Goal: Information Seeking & Learning: Learn about a topic

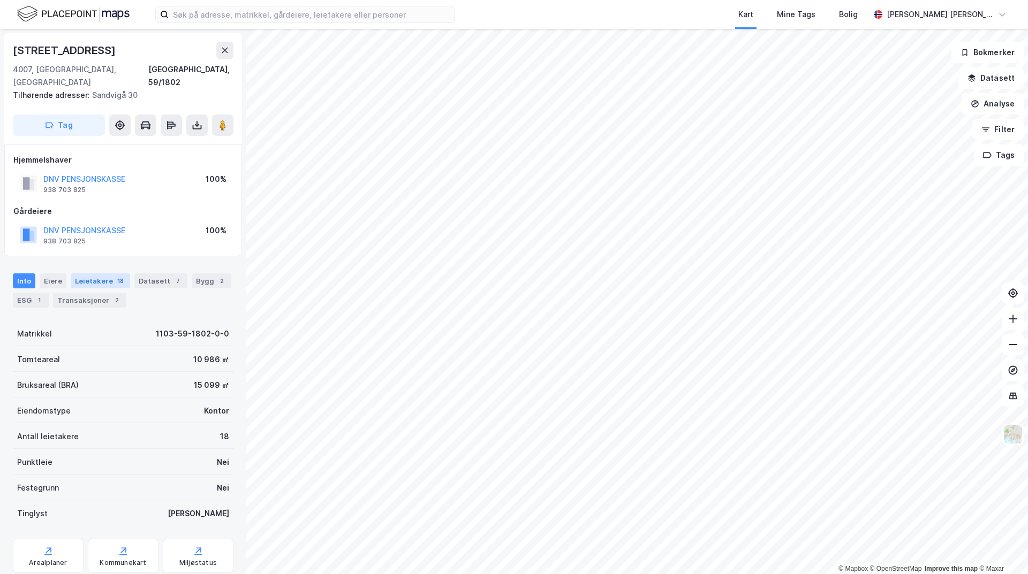
click at [83, 273] on div "Leietakere 18" at bounding box center [100, 280] width 59 height 15
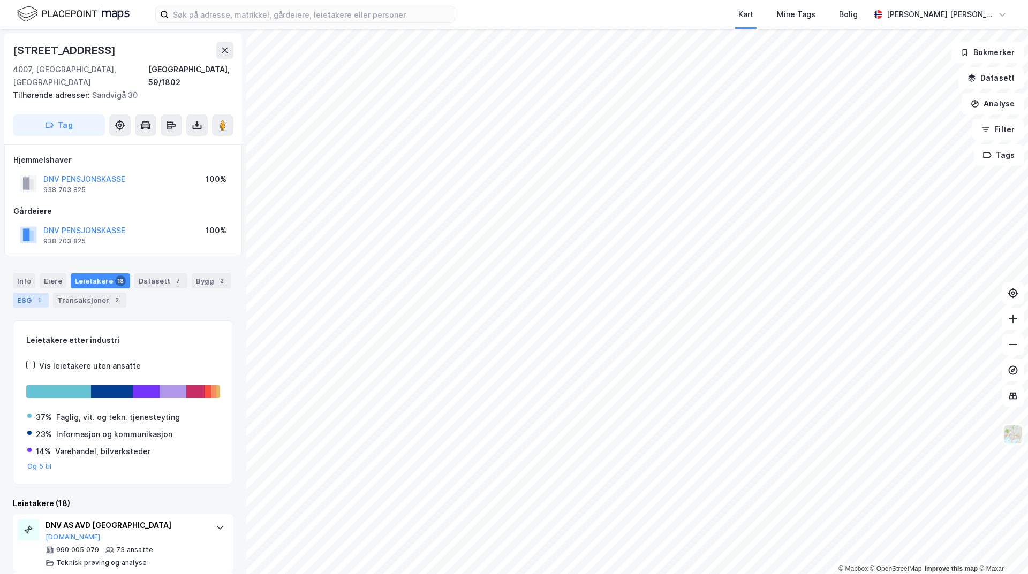
click at [35, 295] on div "1" at bounding box center [39, 300] width 11 height 11
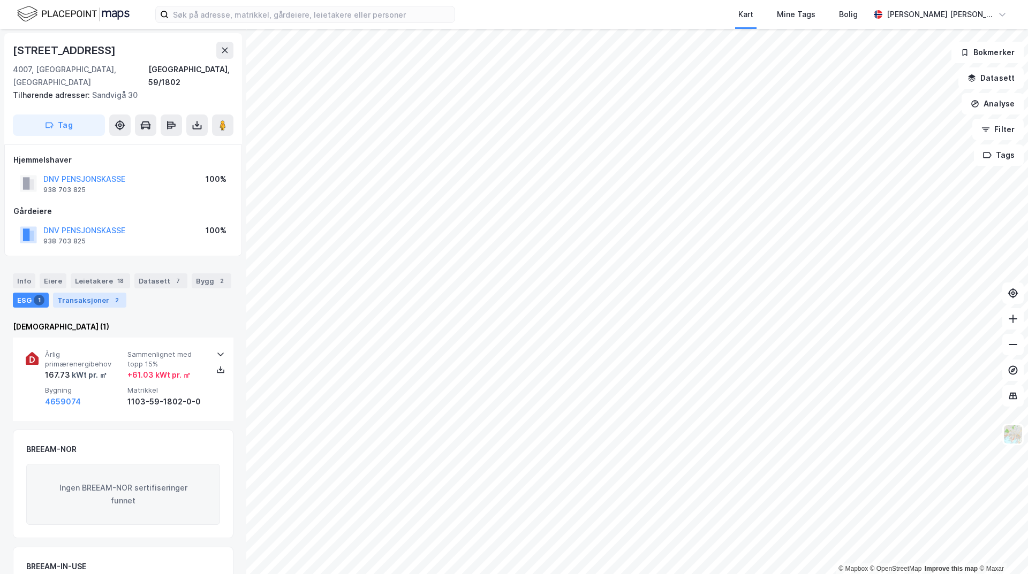
click at [92, 294] on div "Transaksjoner 2" at bounding box center [89, 300] width 73 height 15
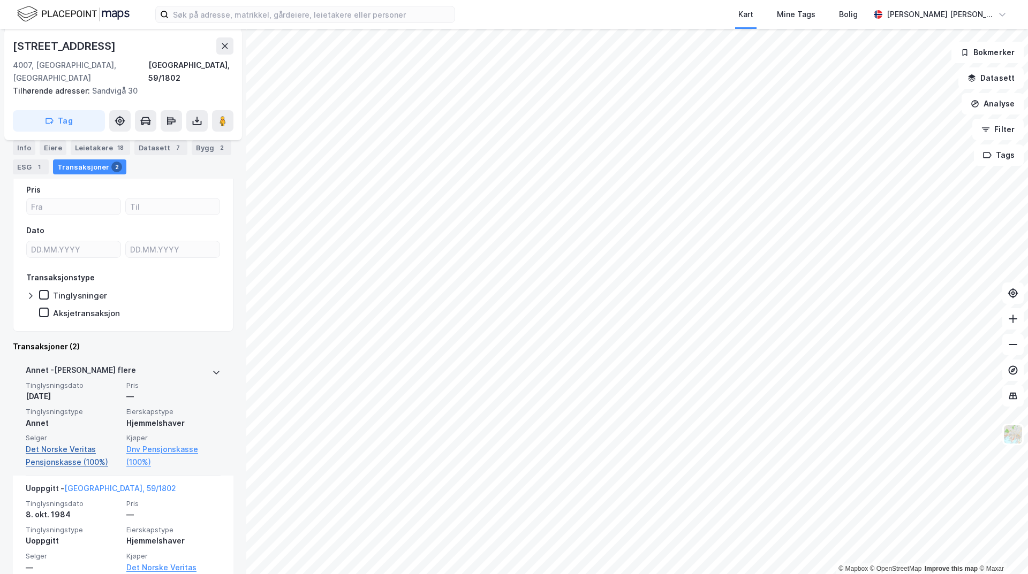
scroll to position [170, 0]
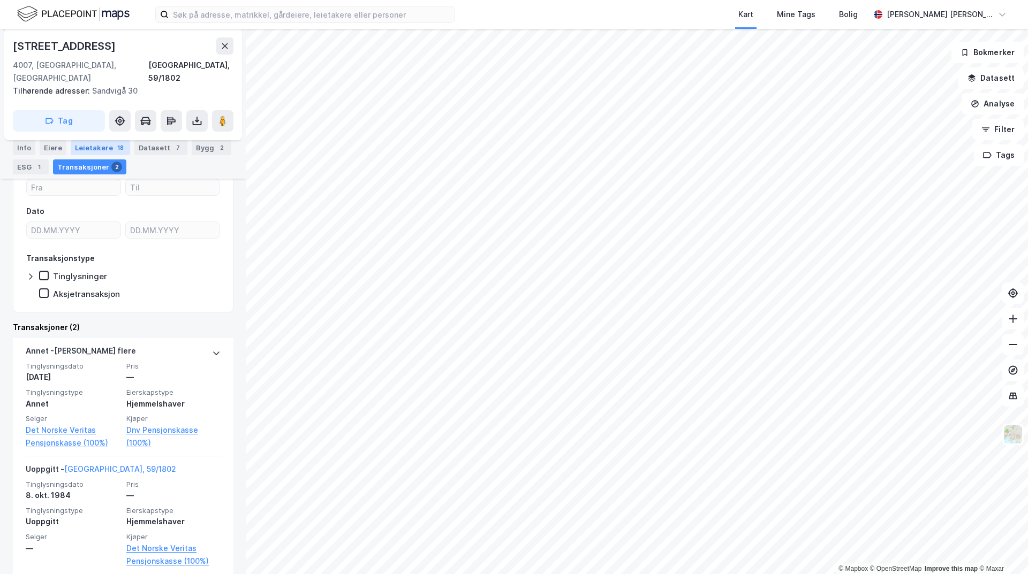
click at [98, 151] on div "Leietakere 18" at bounding box center [100, 147] width 59 height 15
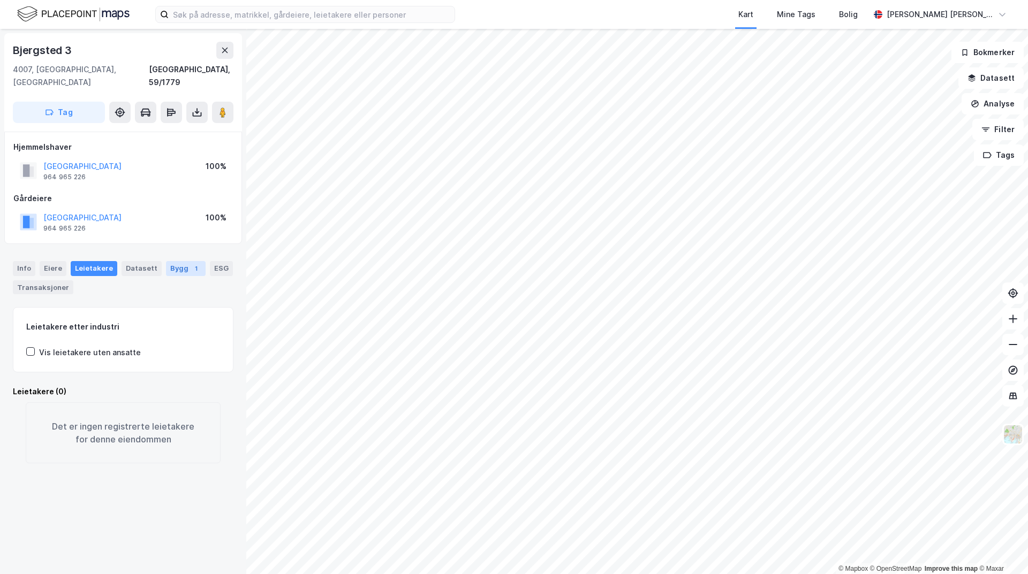
click at [179, 261] on div "Bygg 1" at bounding box center [186, 268] width 40 height 15
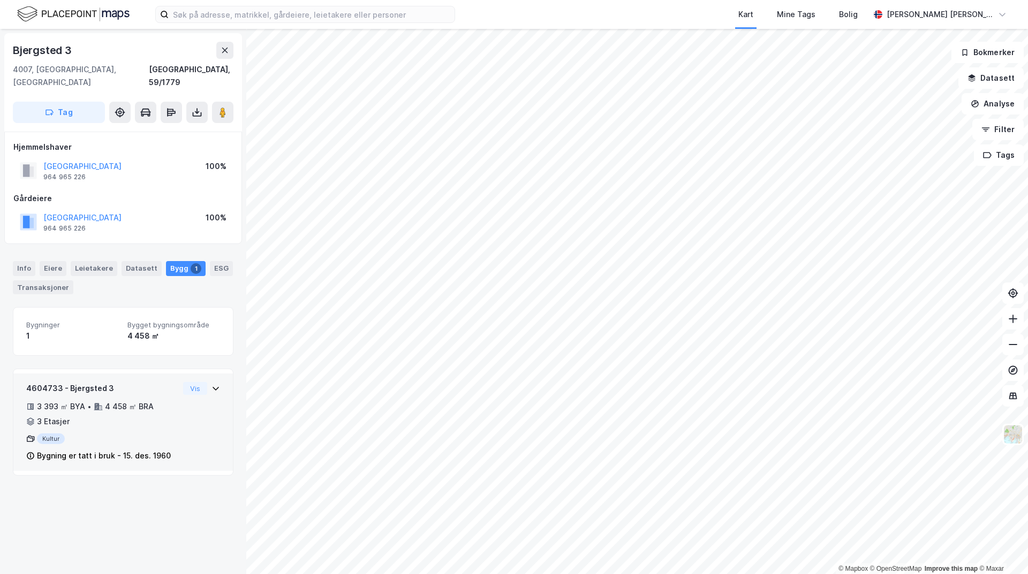
click at [116, 417] on div "4604733 - Bjergsted 3 3 393 ㎡ BYA • 4 458 ㎡ BRA • 3 Etasjer Kultur Bygning er t…" at bounding box center [102, 422] width 153 height 80
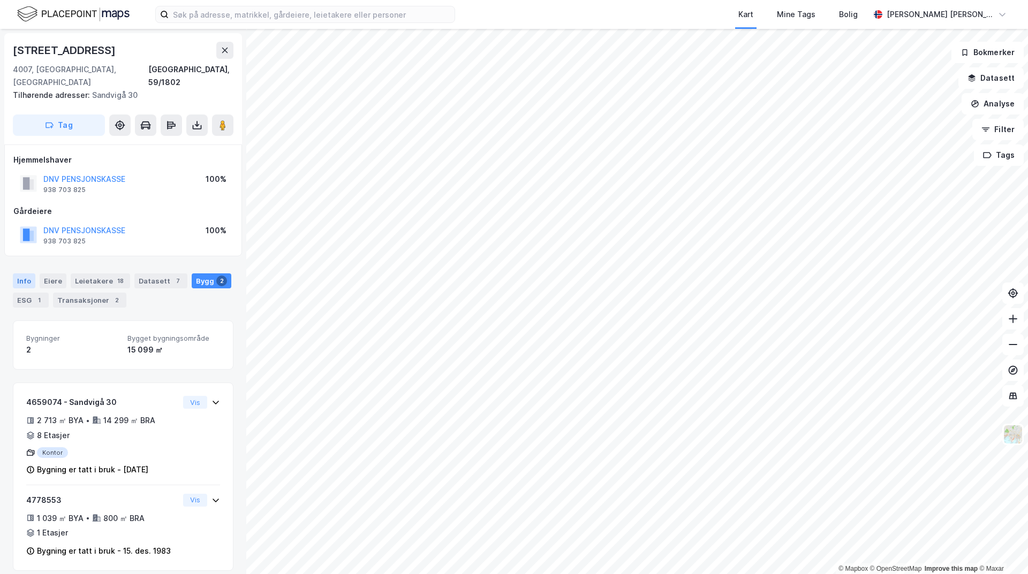
click at [28, 273] on div "Info" at bounding box center [24, 280] width 22 height 15
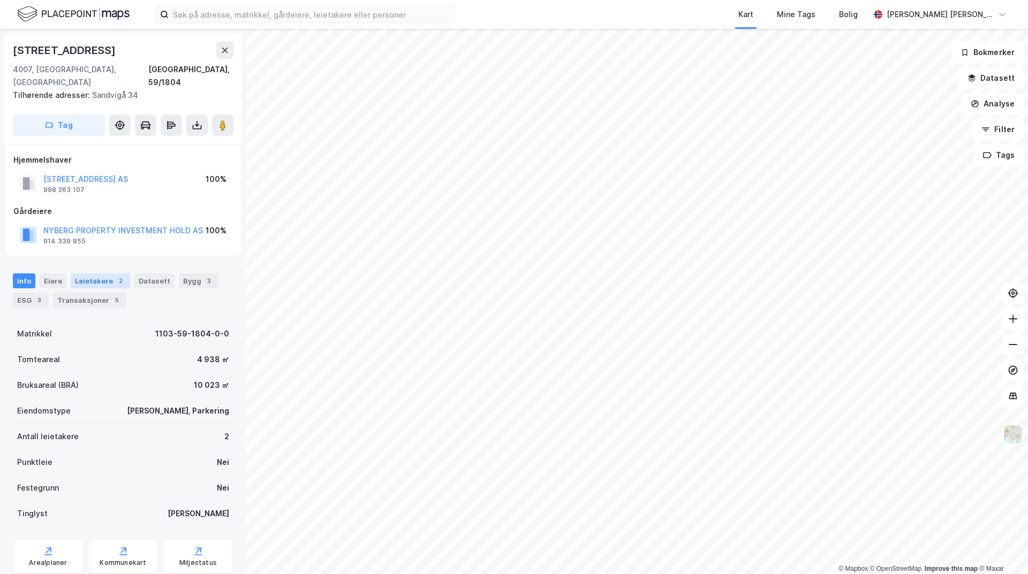
click at [87, 273] on div "Leietakere 2" at bounding box center [100, 280] width 59 height 15
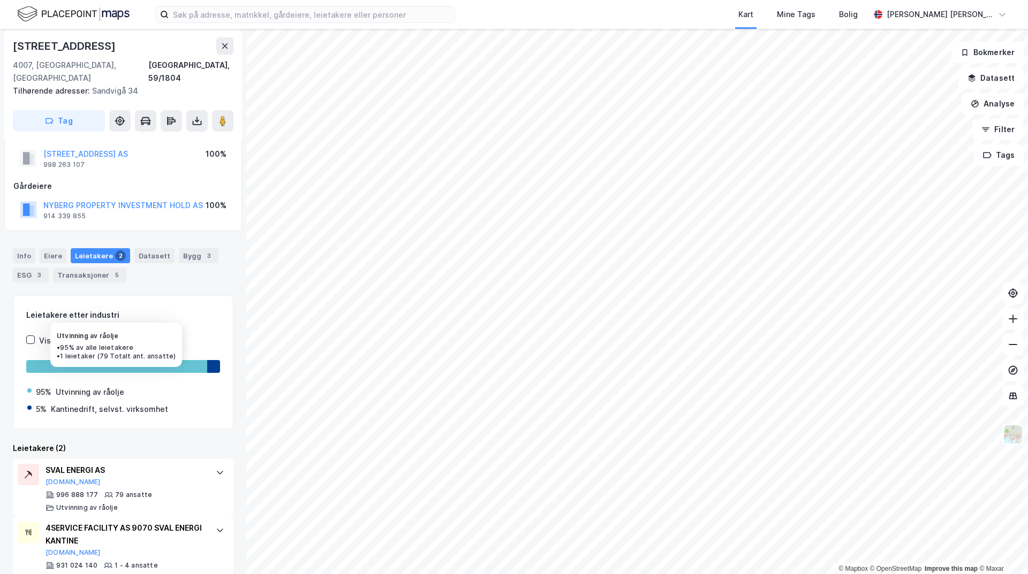
scroll to position [39, 0]
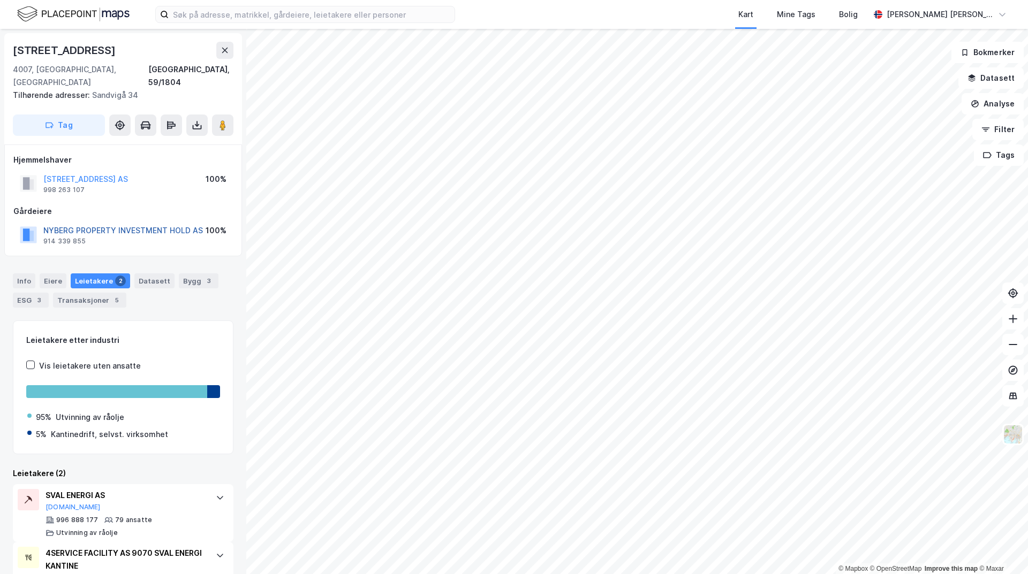
click at [0, 0] on button "NYBERG PROPERTY INVESTMENT HOLD AS" at bounding box center [0, 0] width 0 height 0
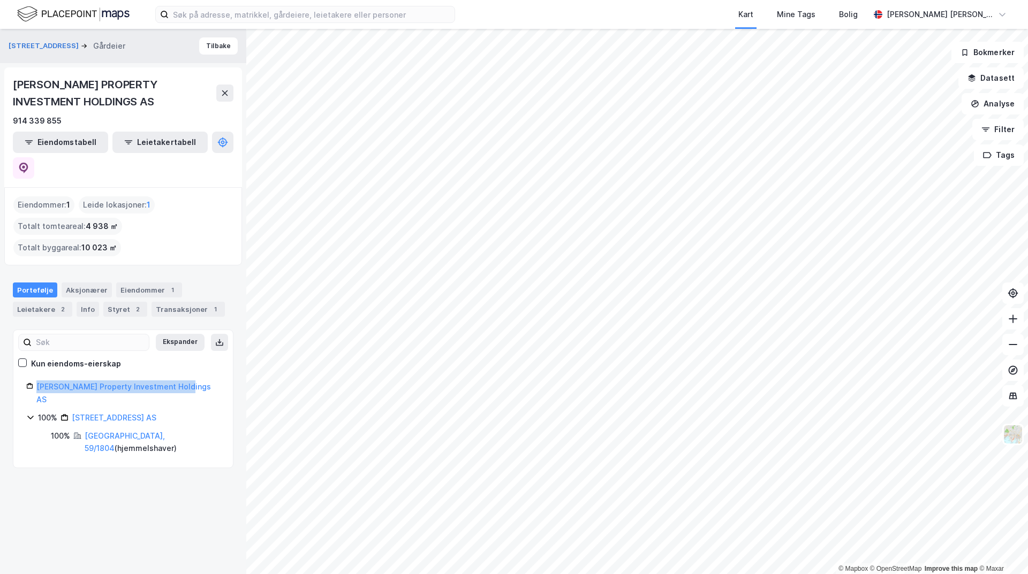
drag, startPoint x: 195, startPoint y: 339, endPoint x: 25, endPoint y: 339, distance: 170.2
click at [25, 380] on div "[PERSON_NAME] Property Investment Holdings AS 100% Rosenberggata 101 AS 100% [G…" at bounding box center [122, 417] width 219 height 75
copy link "[PERSON_NAME] Property Investment Holdings AS"
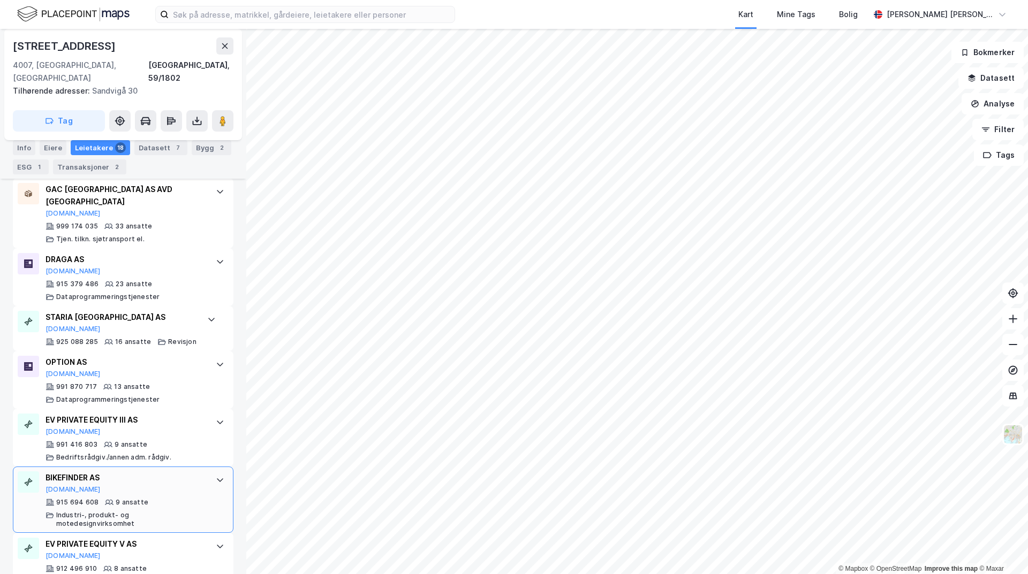
scroll to position [642, 0]
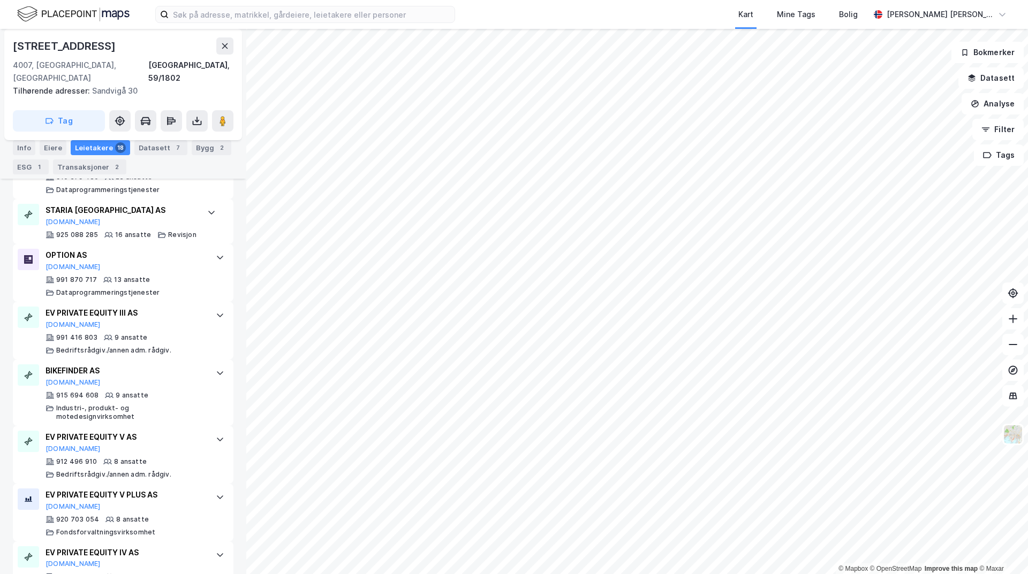
click at [216, 148] on div "2" at bounding box center [221, 147] width 11 height 11
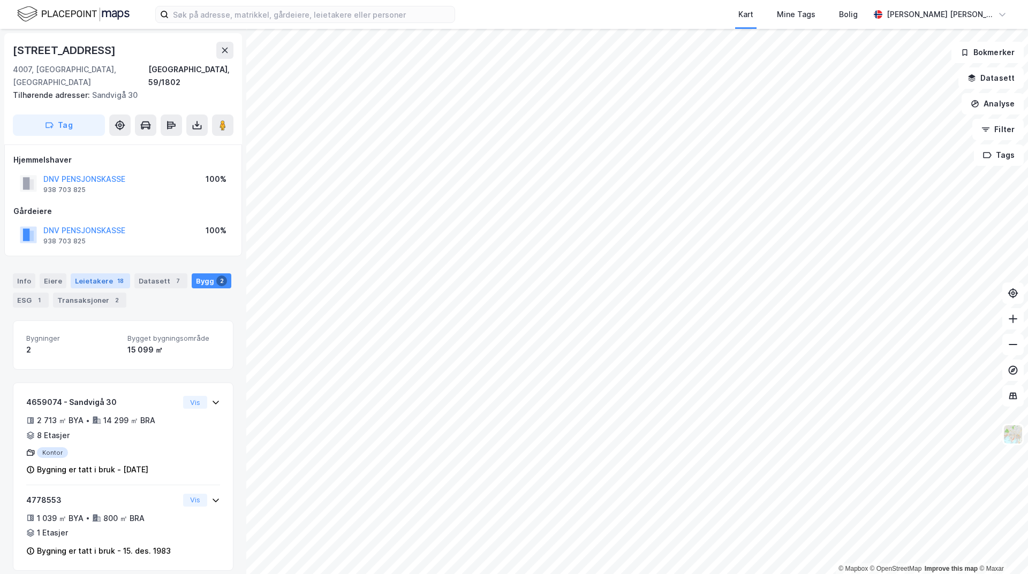
click at [77, 273] on div "Leietakere 18" at bounding box center [100, 280] width 59 height 15
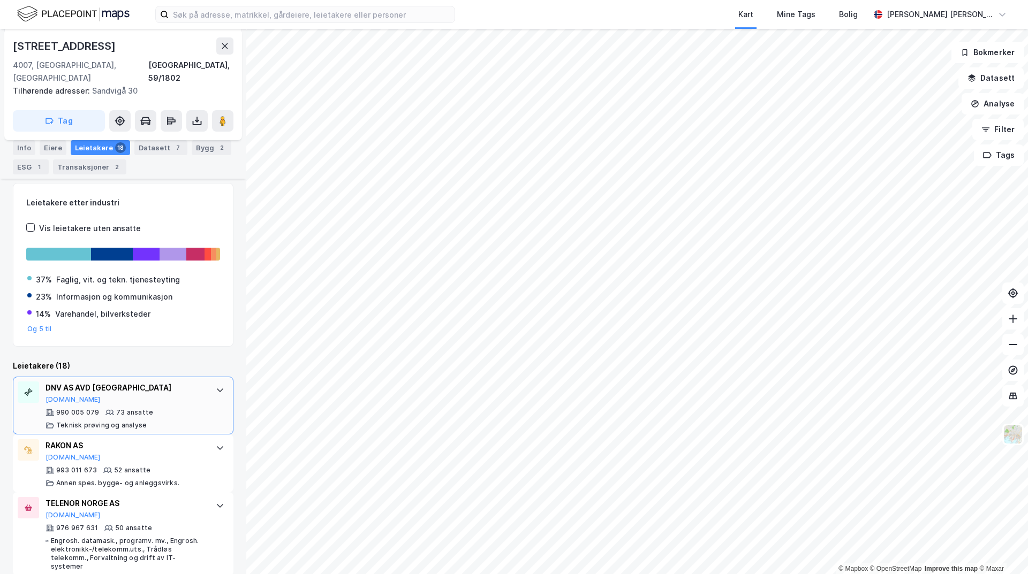
scroll to position [161, 0]
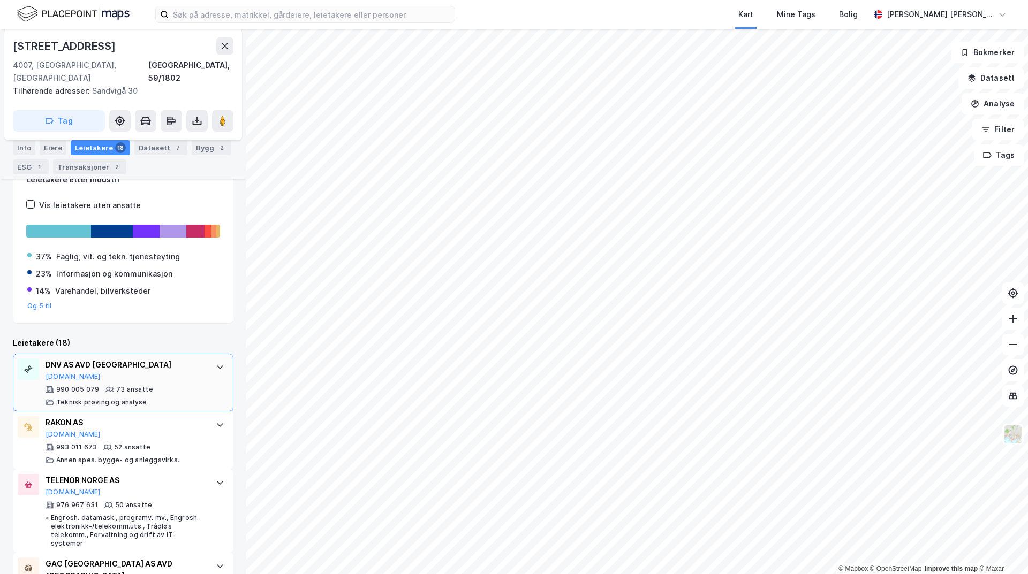
click at [216, 359] on div at bounding box center [219, 367] width 17 height 17
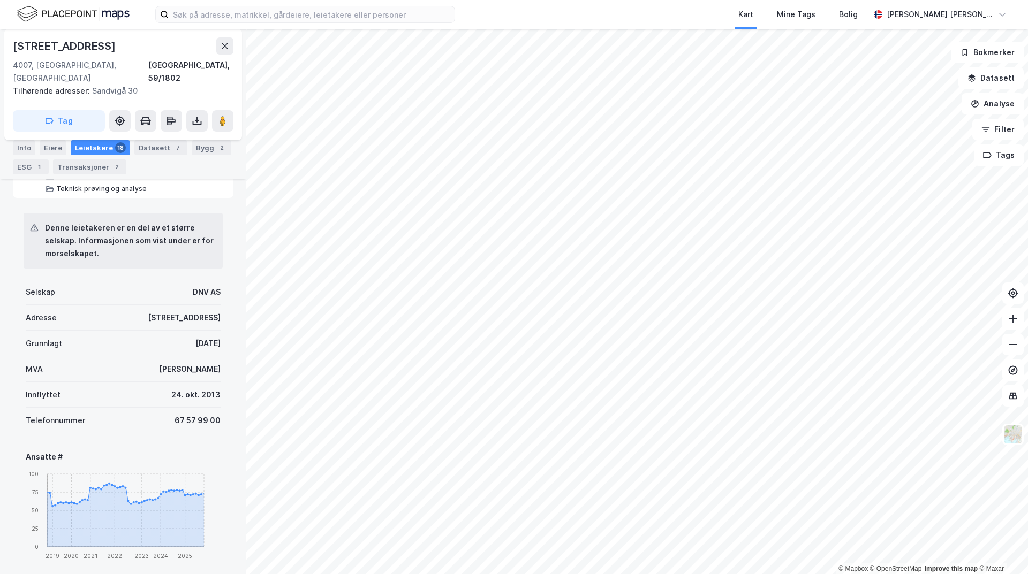
scroll to position [375, 0]
